Goal: Transaction & Acquisition: Purchase product/service

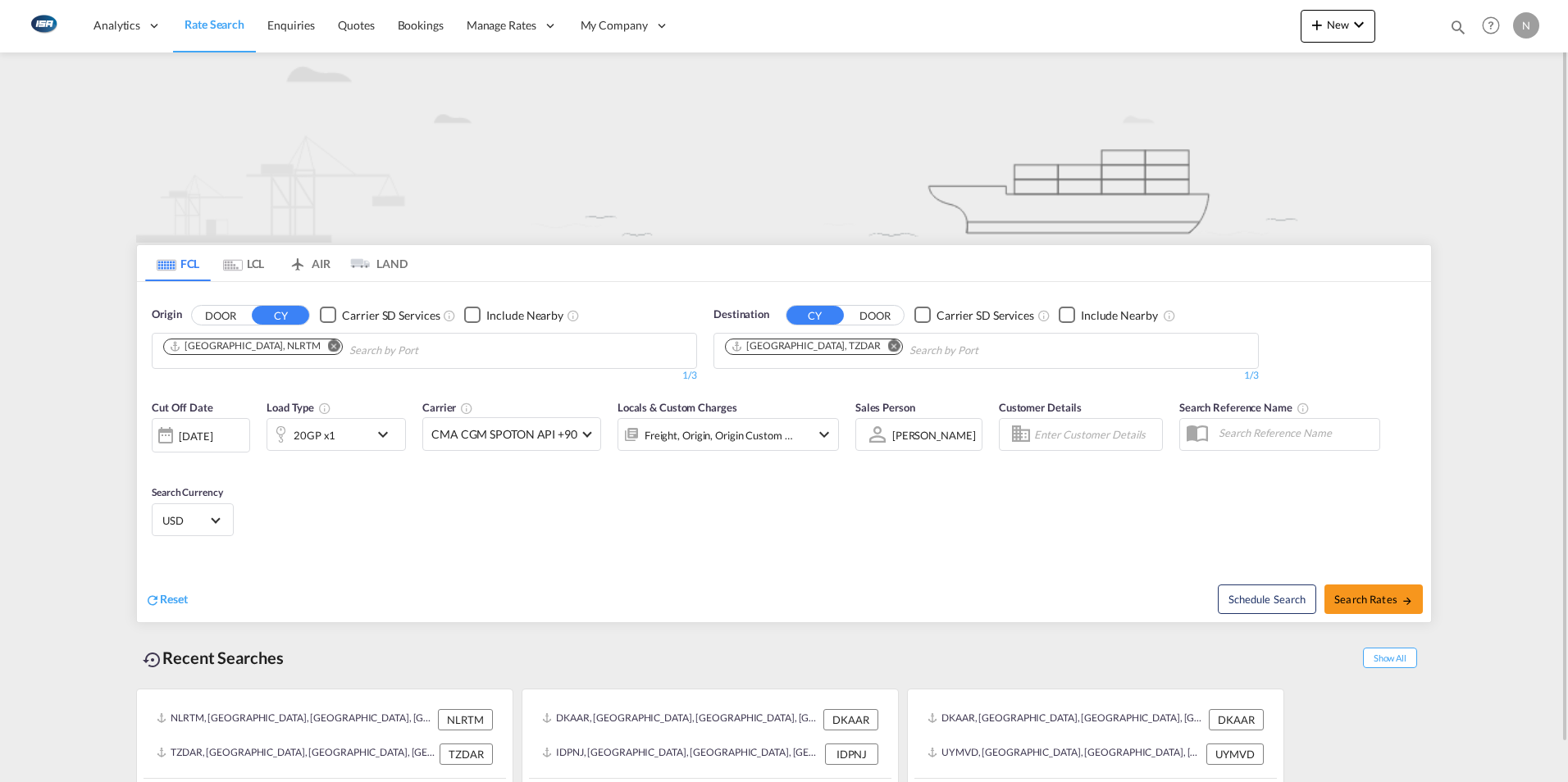
click at [317, 340] on button "Remove" at bounding box center [329, 348] width 25 height 17
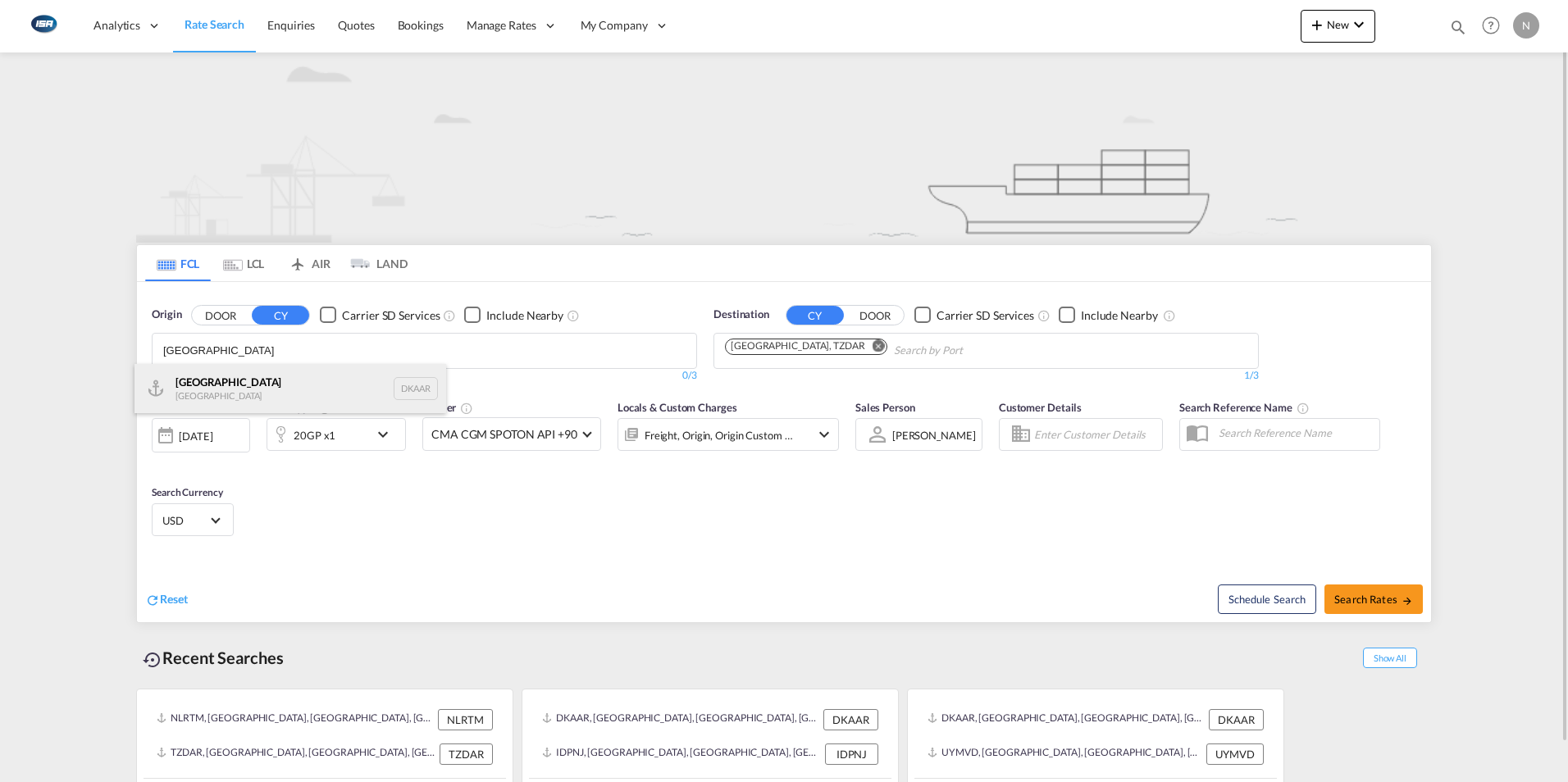
type input "[GEOGRAPHIC_DATA]"
click at [181, 391] on div "Aarhus [GEOGRAPHIC_DATA] DKAAR" at bounding box center [290, 388] width 312 height 49
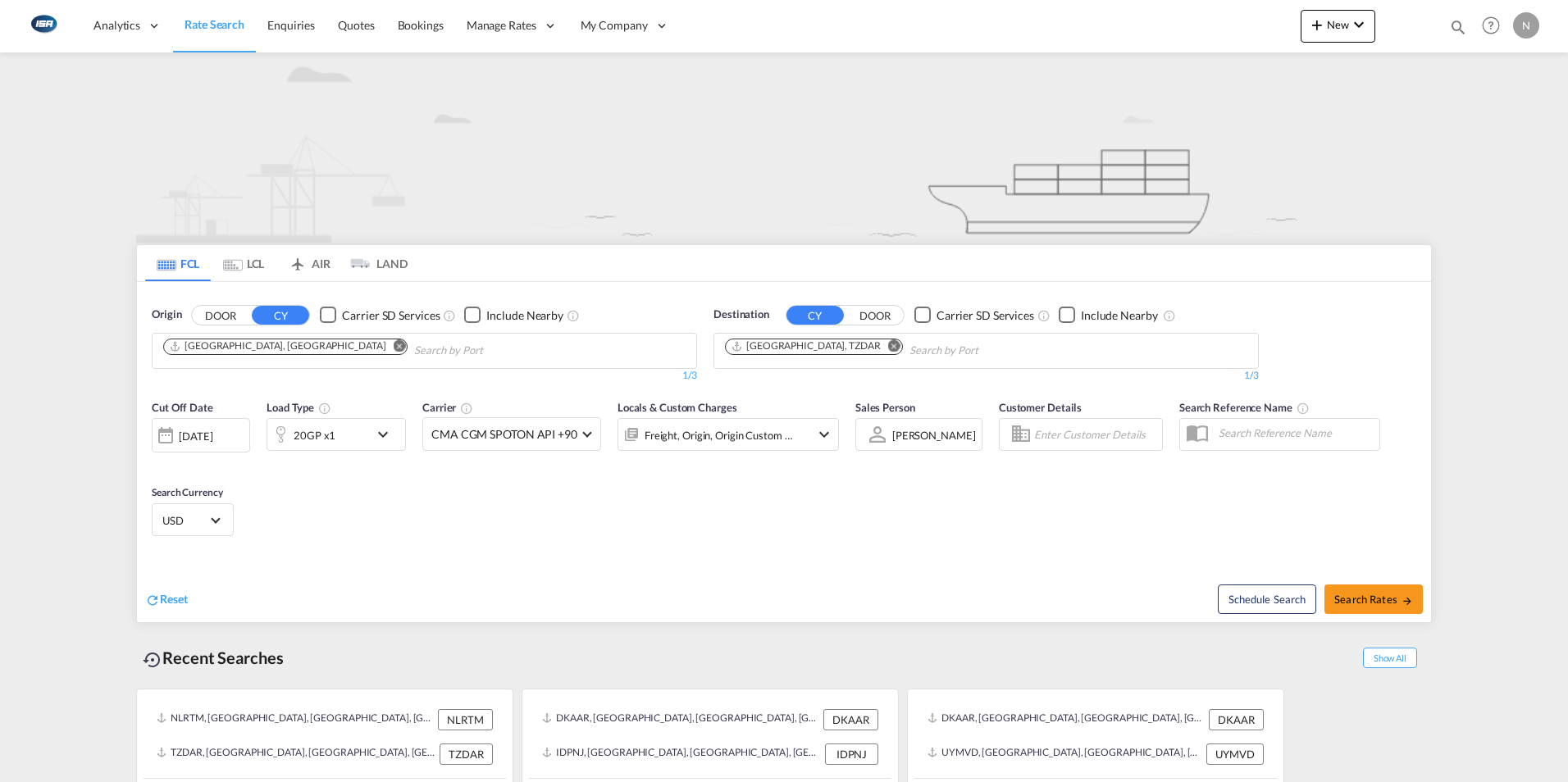
click at [888, 346] on md-icon "Remove" at bounding box center [894, 346] width 12 height 12
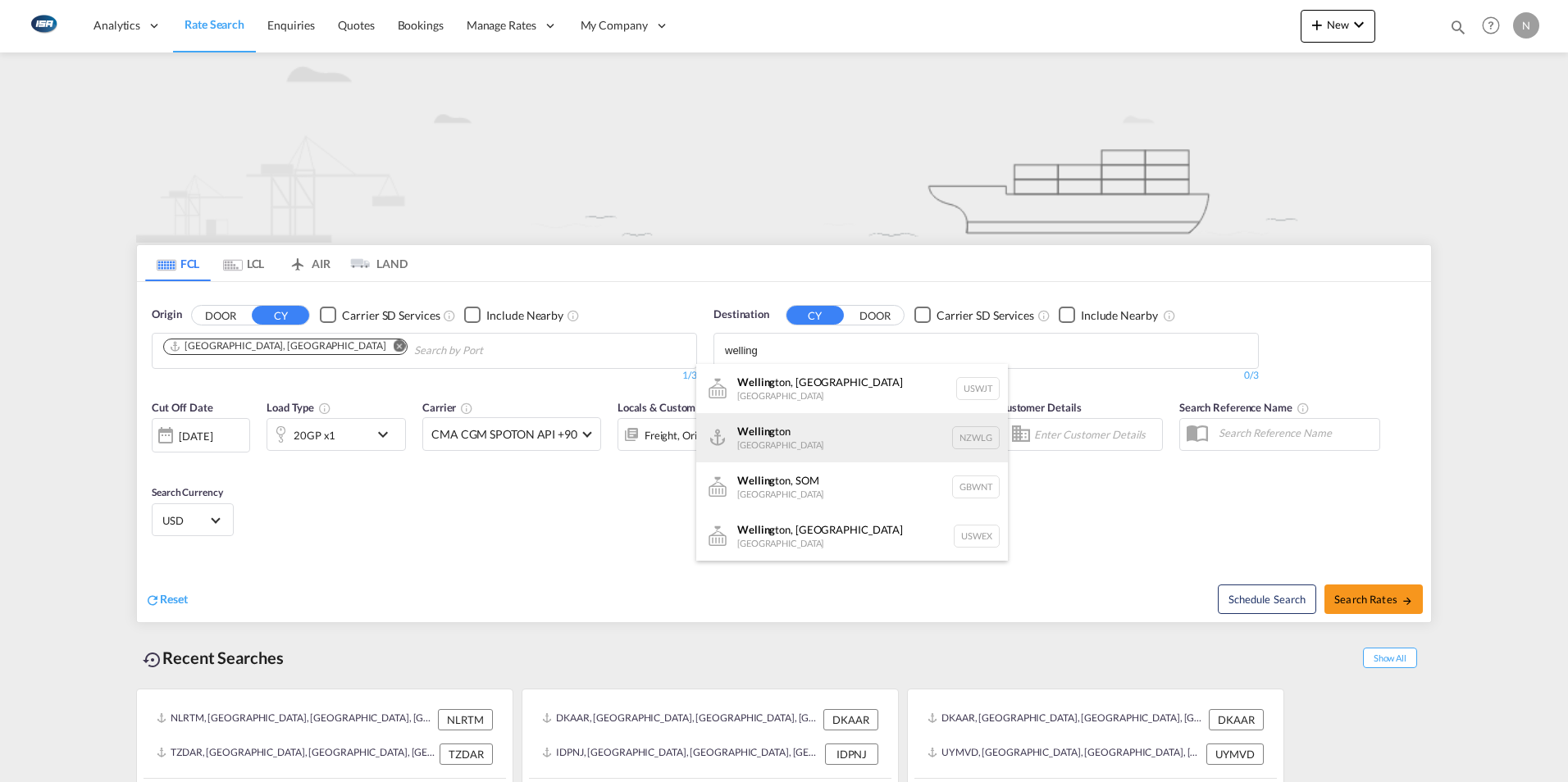
type input "welling"
click at [768, 421] on div "Welling ton [GEOGRAPHIC_DATA] NZWLG" at bounding box center [852, 438] width 312 height 49
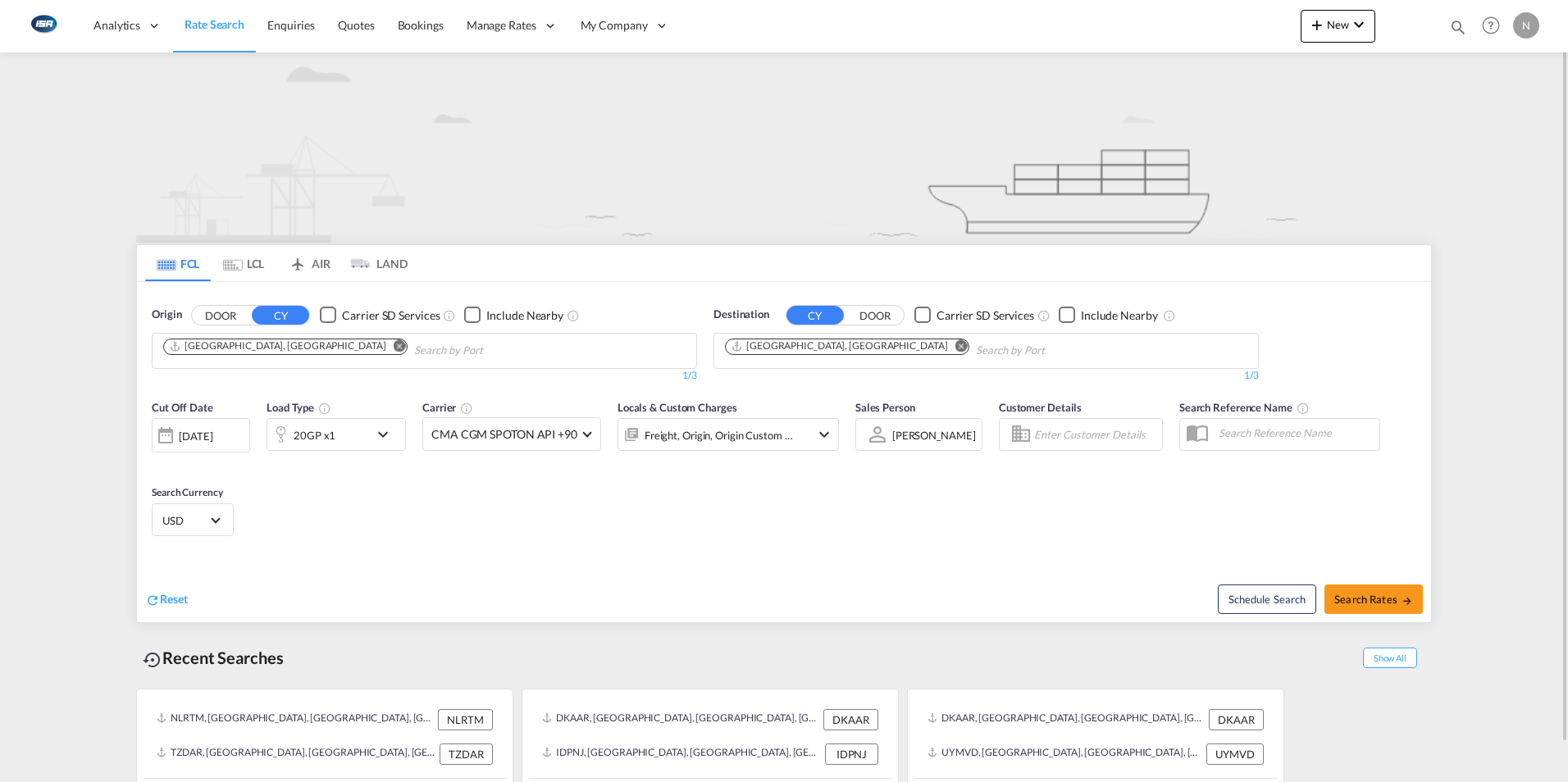
click at [390, 433] on md-icon "icon-chevron-down" at bounding box center [388, 434] width 28 height 19
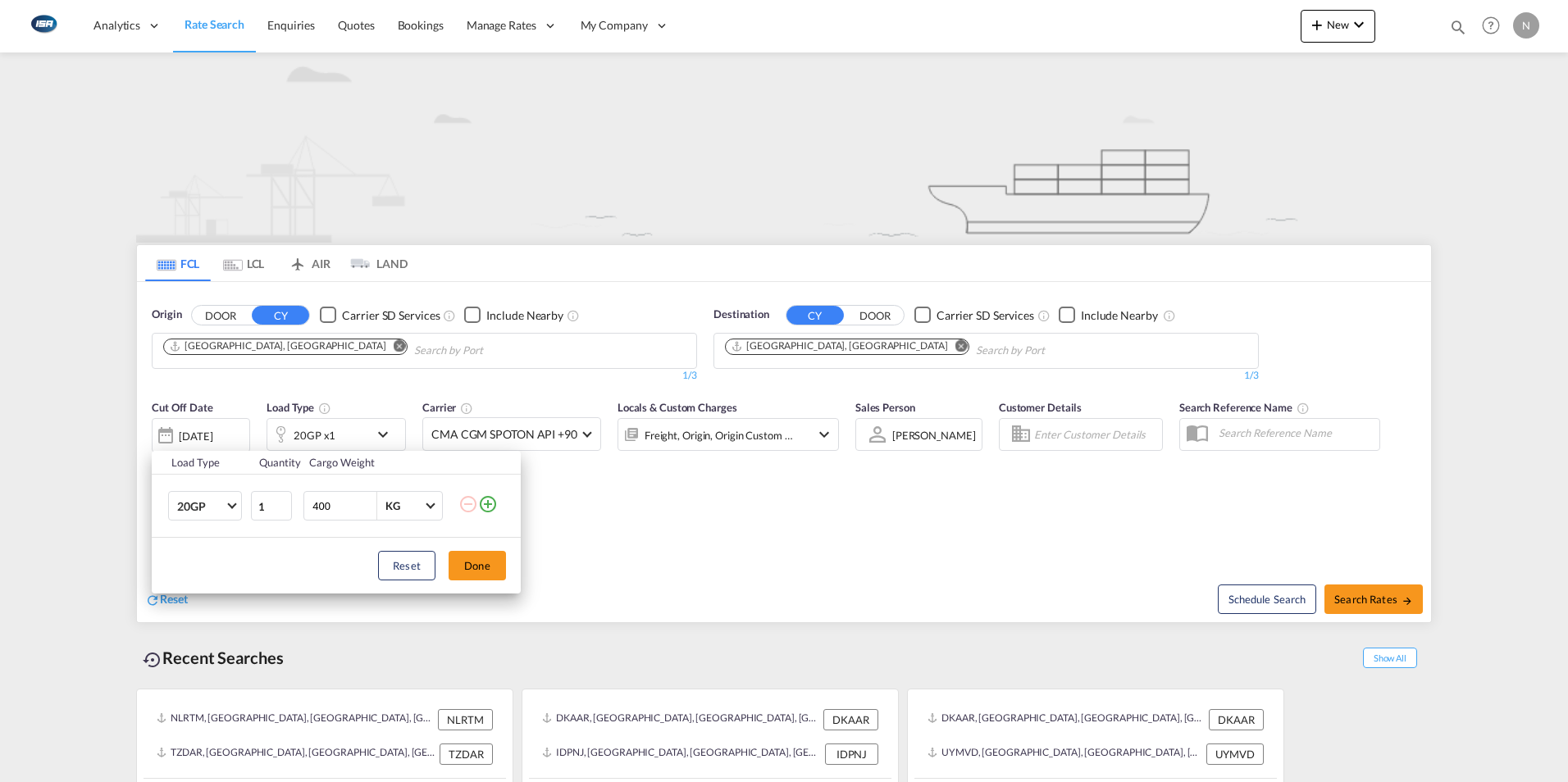
click at [243, 507] on td "20GP 20GP 40GP 40HC 45HC 20RE 40RE 40HR 20OT 40OT 20FR 40FR 40NR 20NR 45S 20TK …" at bounding box center [200, 507] width 98 height 64
click at [237, 507] on md-select-value "20GP" at bounding box center [208, 506] width 65 height 28
click at [191, 589] on div "40HC" at bounding box center [192, 585] width 30 height 17
click at [472, 570] on button "Done" at bounding box center [477, 565] width 57 height 29
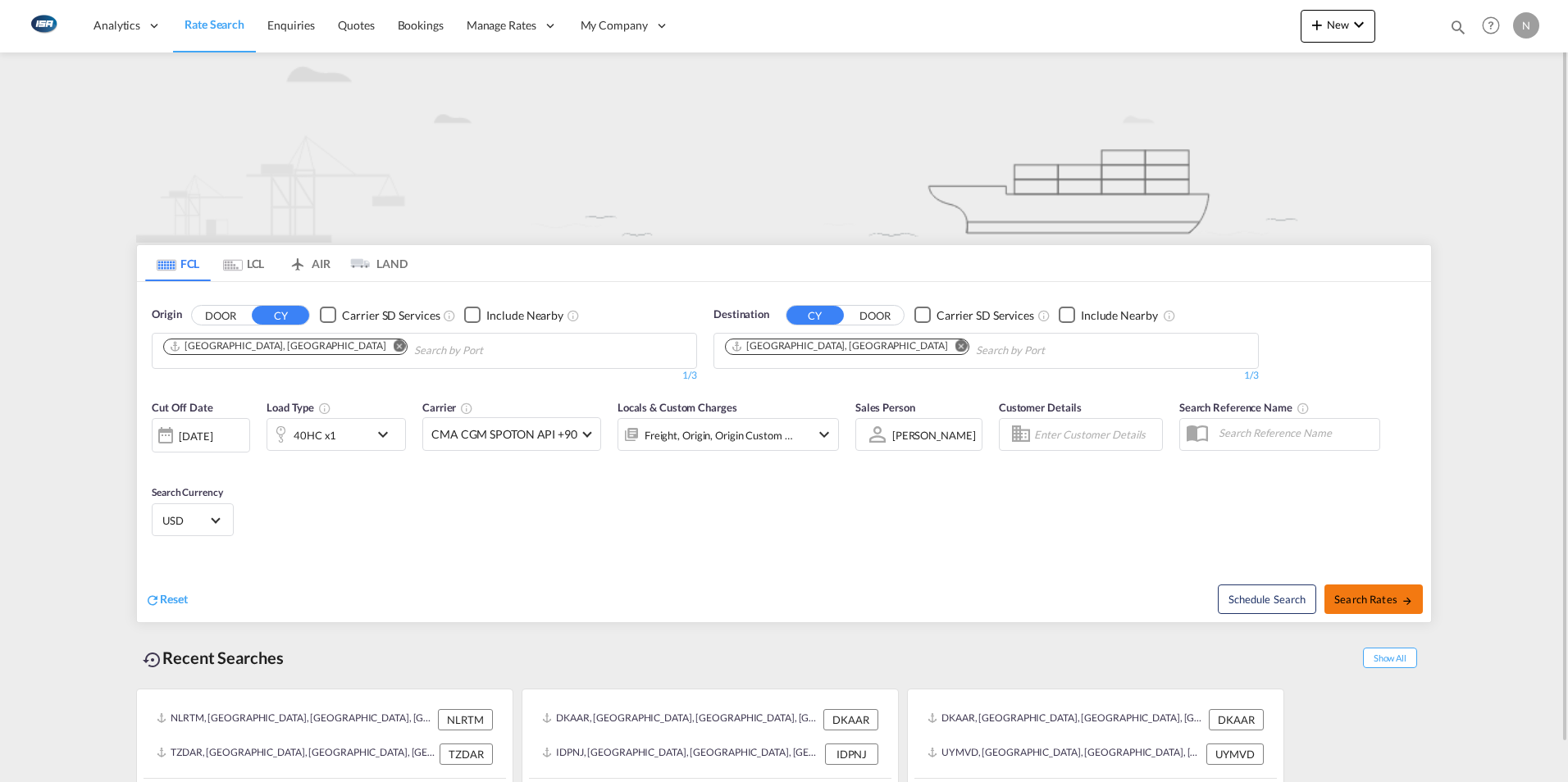
click at [1381, 605] on button "Search Rates" at bounding box center [1373, 598] width 98 height 29
type input "DKAAR to NZWLG / [DATE]"
